Goal: Task Accomplishment & Management: Manage account settings

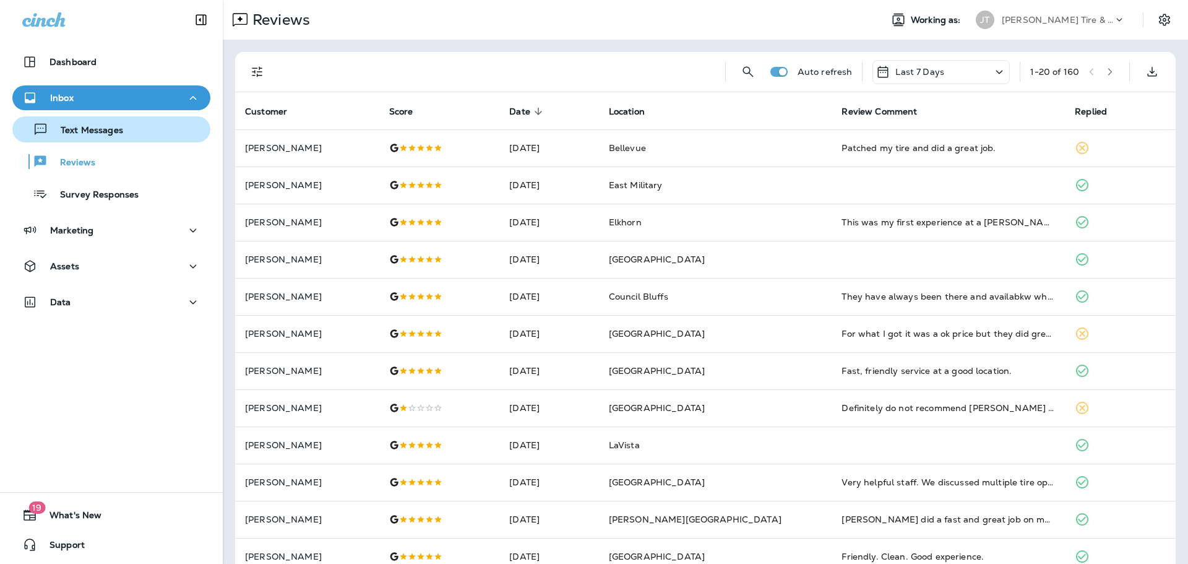
click at [101, 142] on button "Text Messages" at bounding box center [111, 129] width 198 height 26
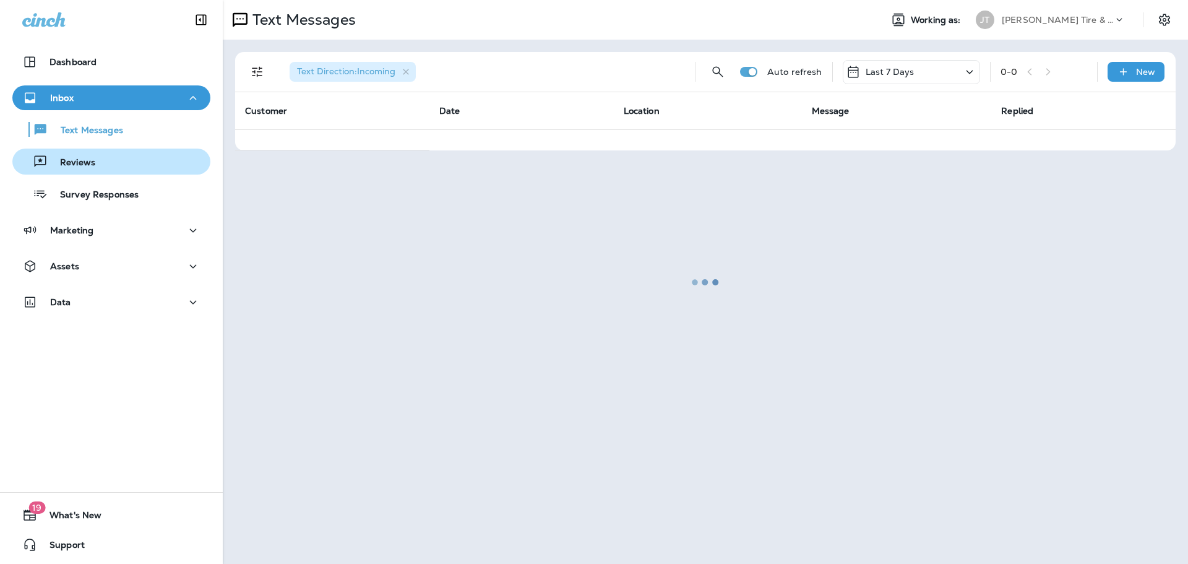
click at [98, 160] on div "Reviews" at bounding box center [111, 161] width 188 height 19
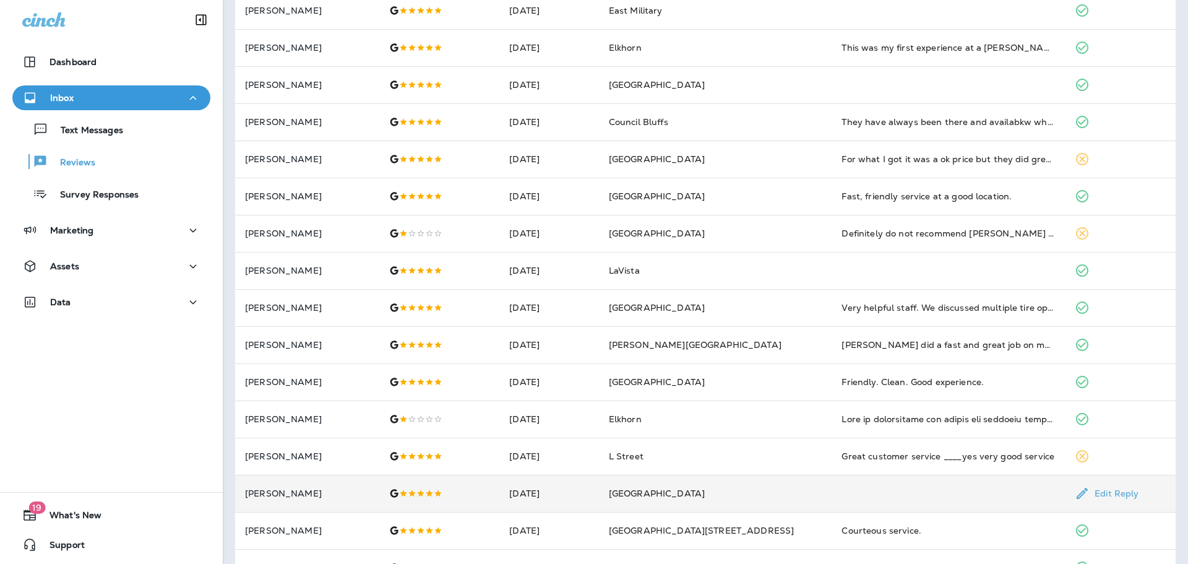
scroll to position [186, 0]
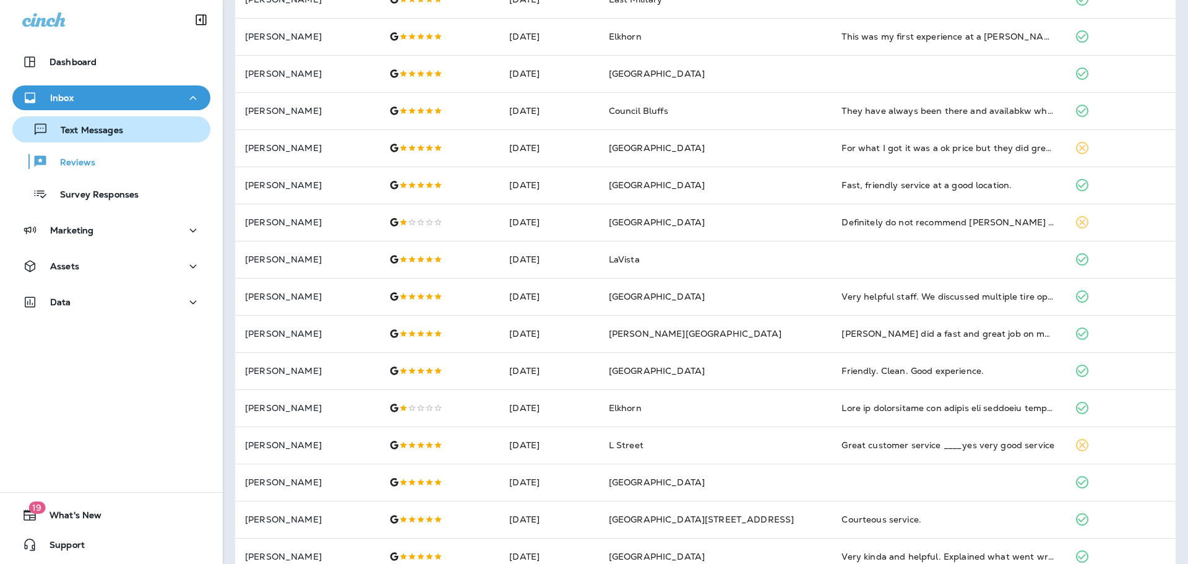
click at [91, 142] on button "Text Messages" at bounding box center [111, 129] width 198 height 26
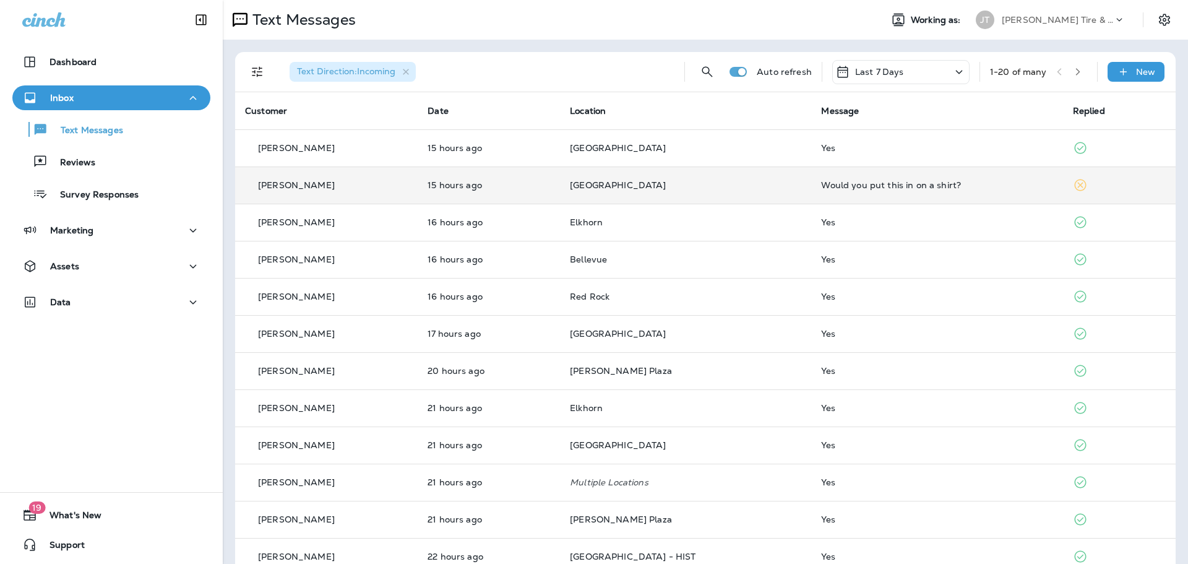
click at [920, 191] on td "Would you put this in on a shirt?" at bounding box center [936, 184] width 251 height 37
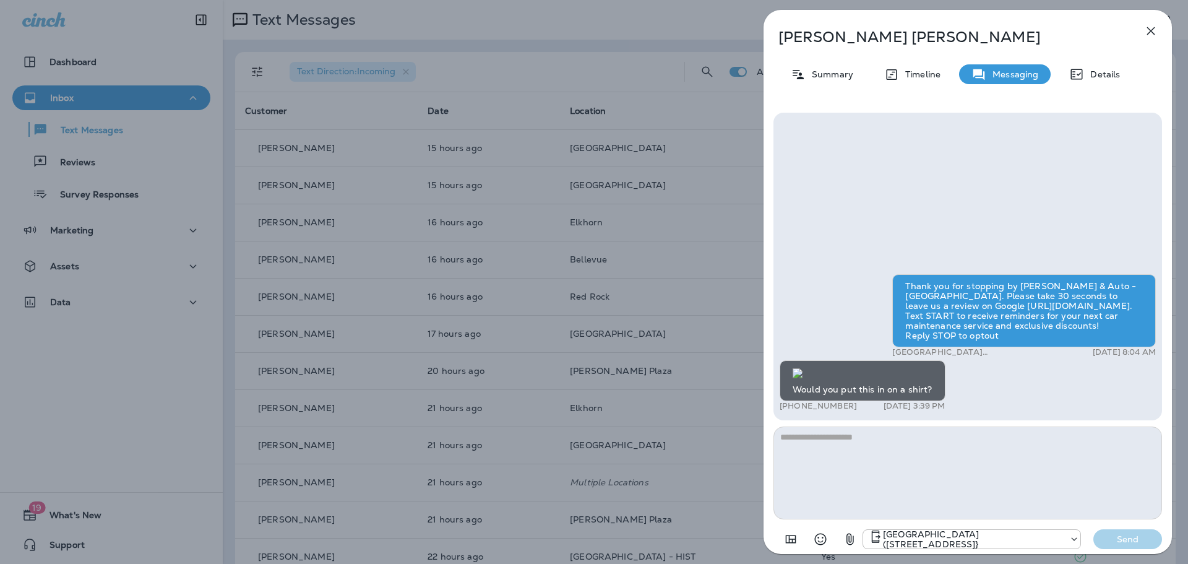
click at [1152, 28] on icon "button" at bounding box center [1151, 31] width 15 height 15
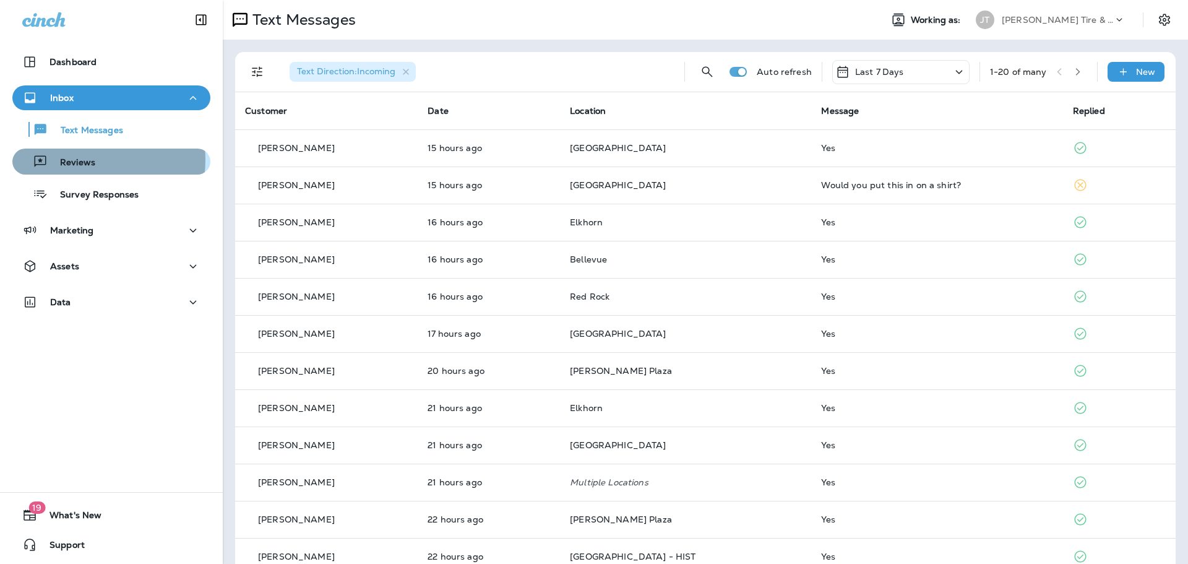
click at [74, 160] on p "Reviews" at bounding box center [72, 163] width 48 height 12
